Goal: Book appointment/travel/reservation

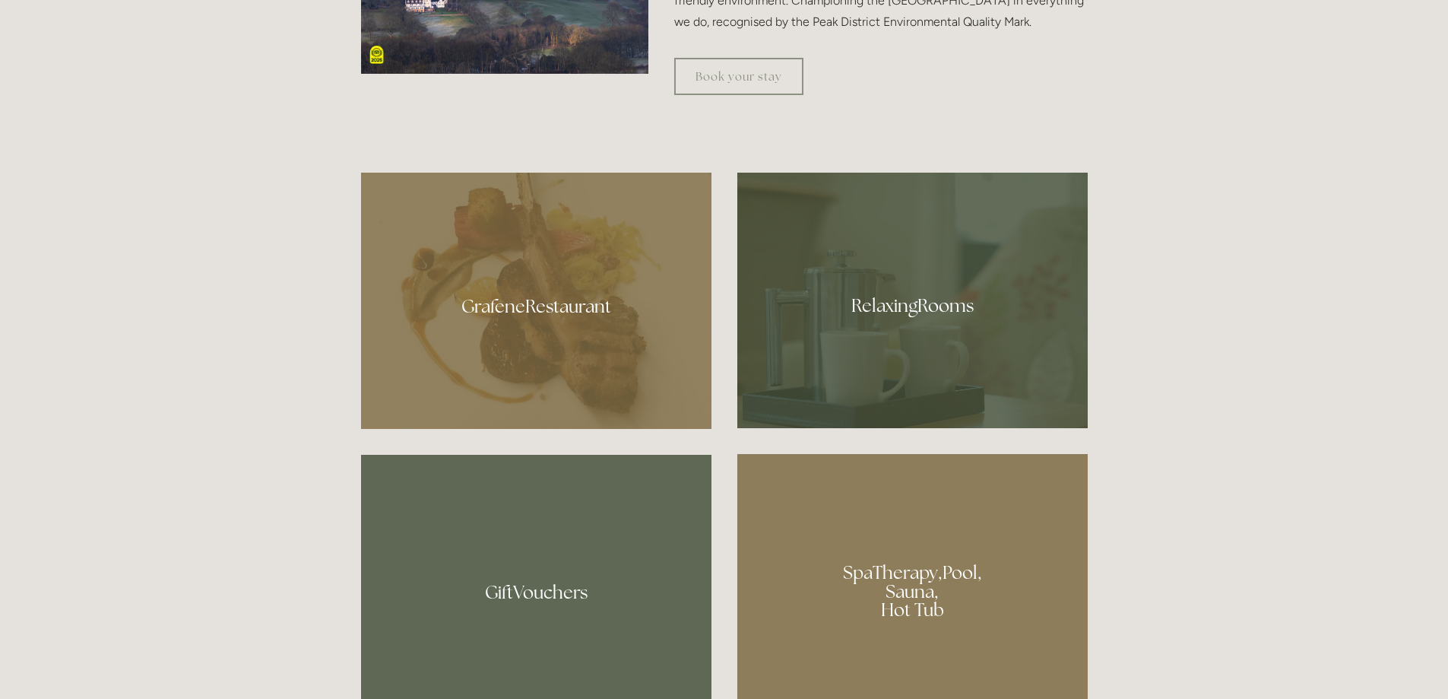
scroll to position [608, 0]
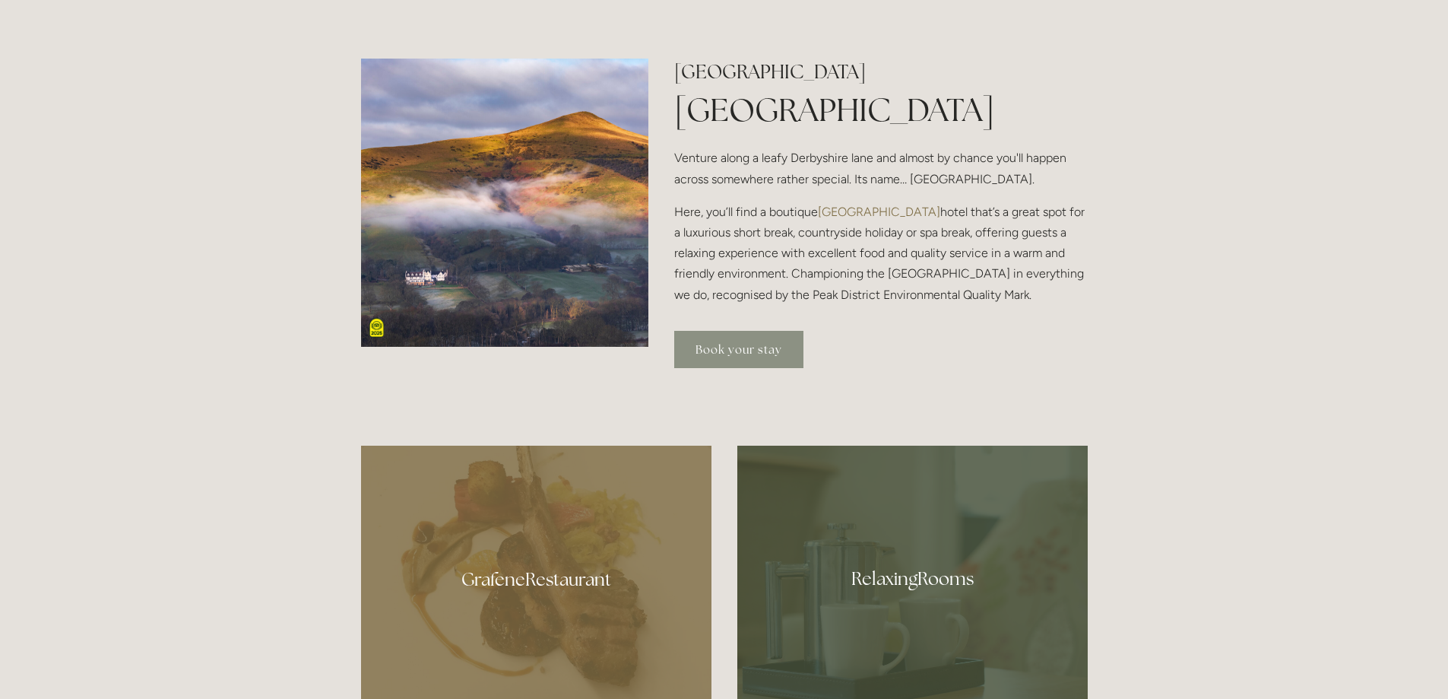
click at [711, 358] on link "Book your stay" at bounding box center [738, 349] width 129 height 37
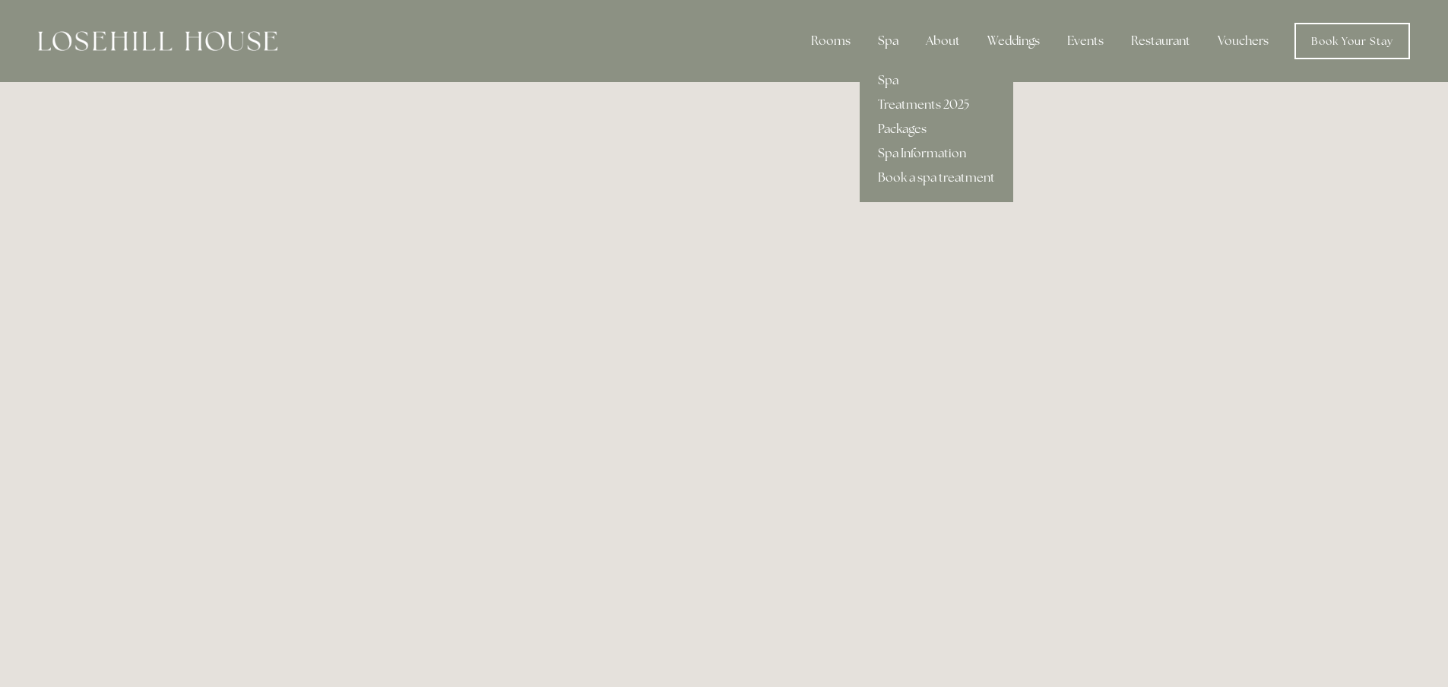
click at [893, 42] on div "Spa" at bounding box center [888, 41] width 45 height 30
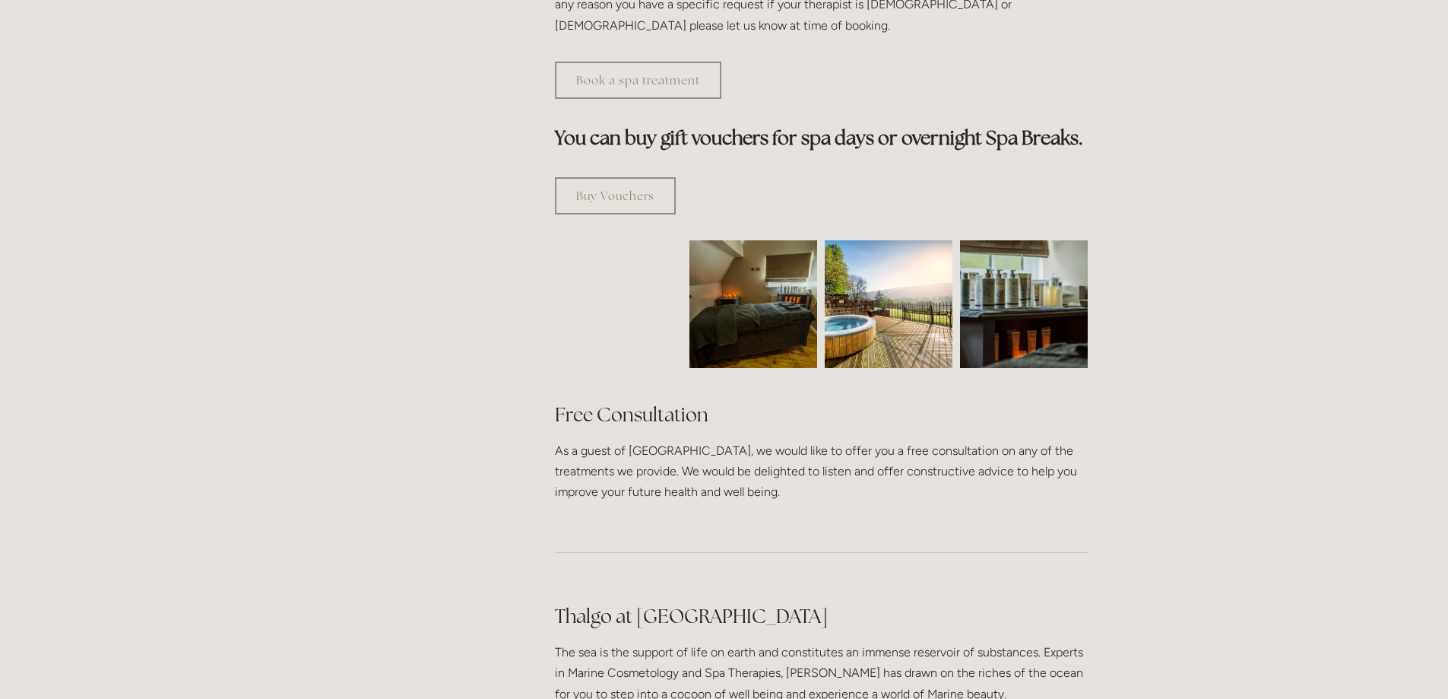
scroll to position [836, 0]
